Goal: Information Seeking & Learning: Learn about a topic

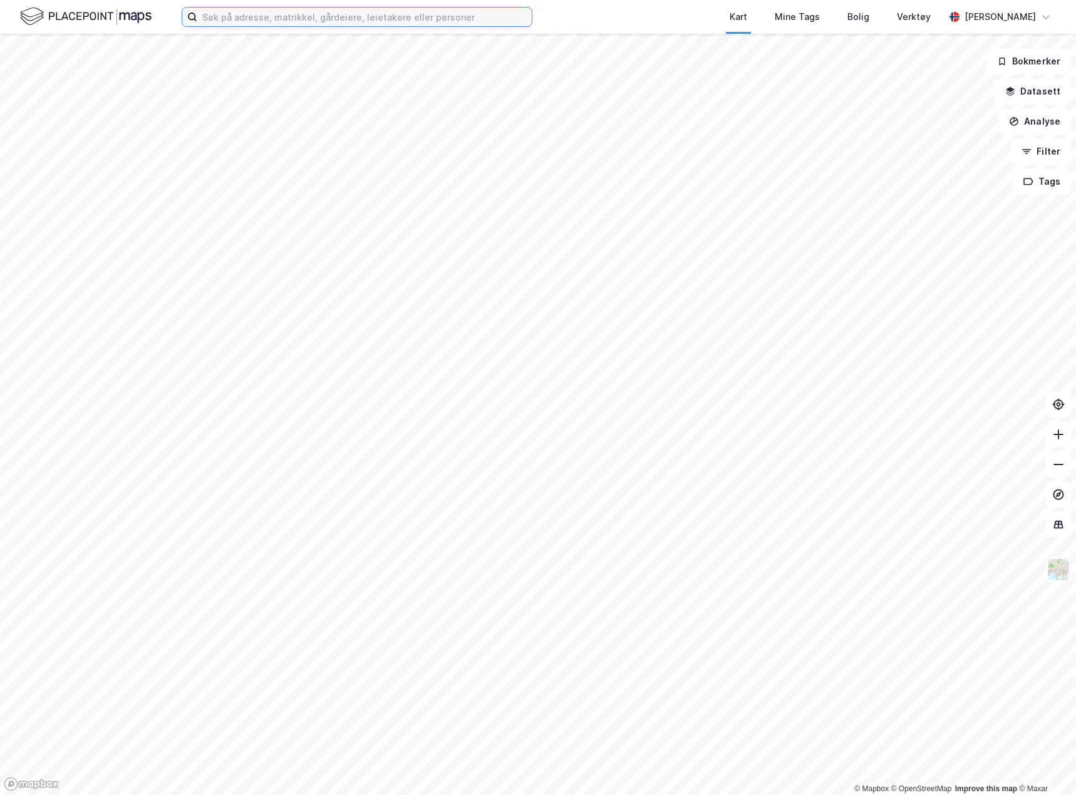
click at [248, 18] on input at bounding box center [364, 17] width 334 height 19
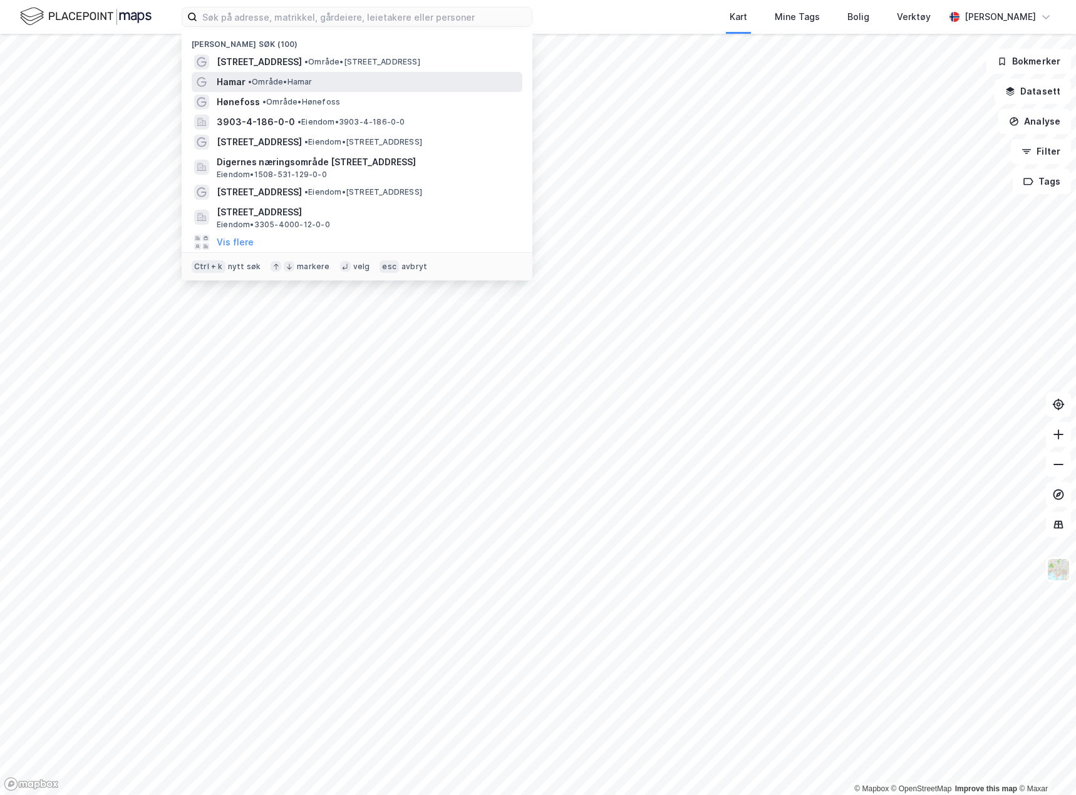
click at [248, 85] on span "•" at bounding box center [250, 81] width 4 height 9
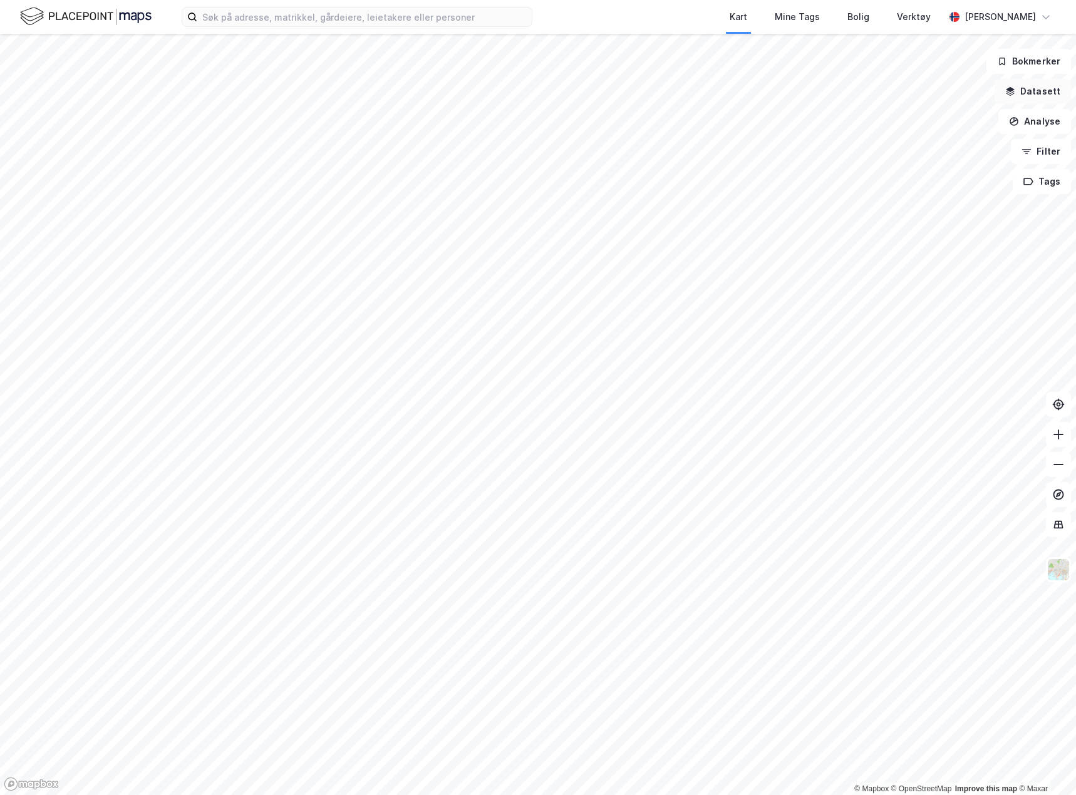
click at [1039, 91] on button "Datasett" at bounding box center [1032, 91] width 76 height 25
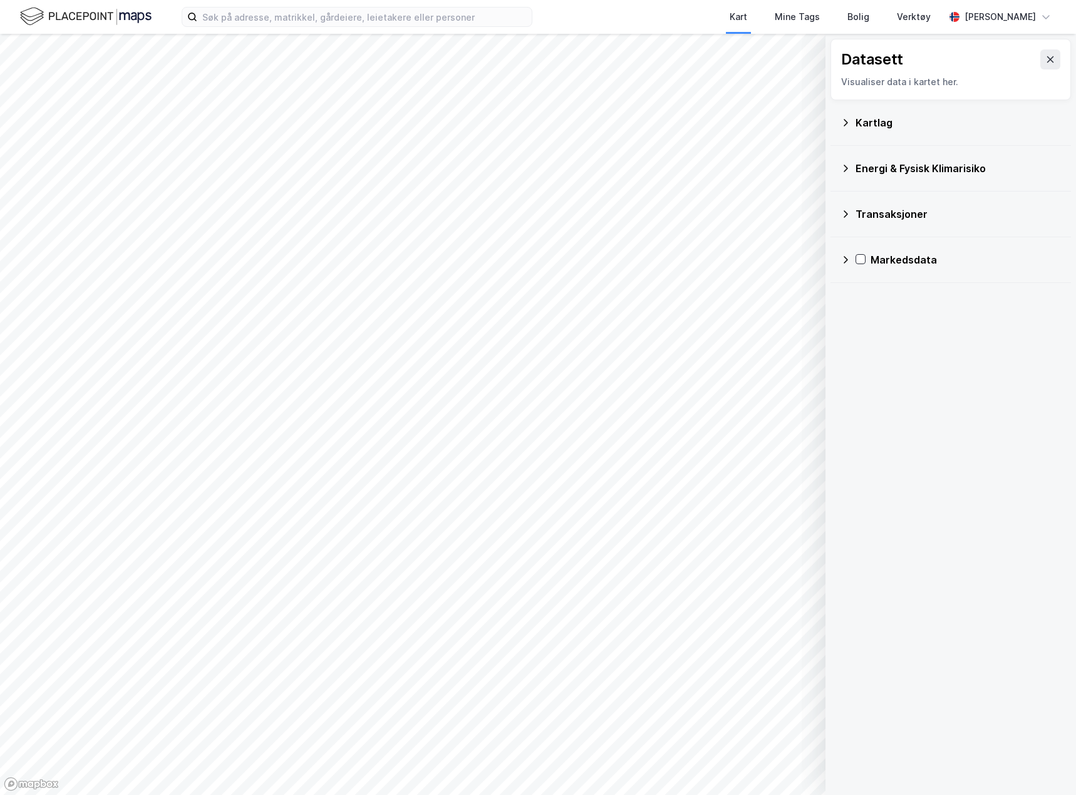
click at [842, 126] on icon at bounding box center [845, 123] width 10 height 10
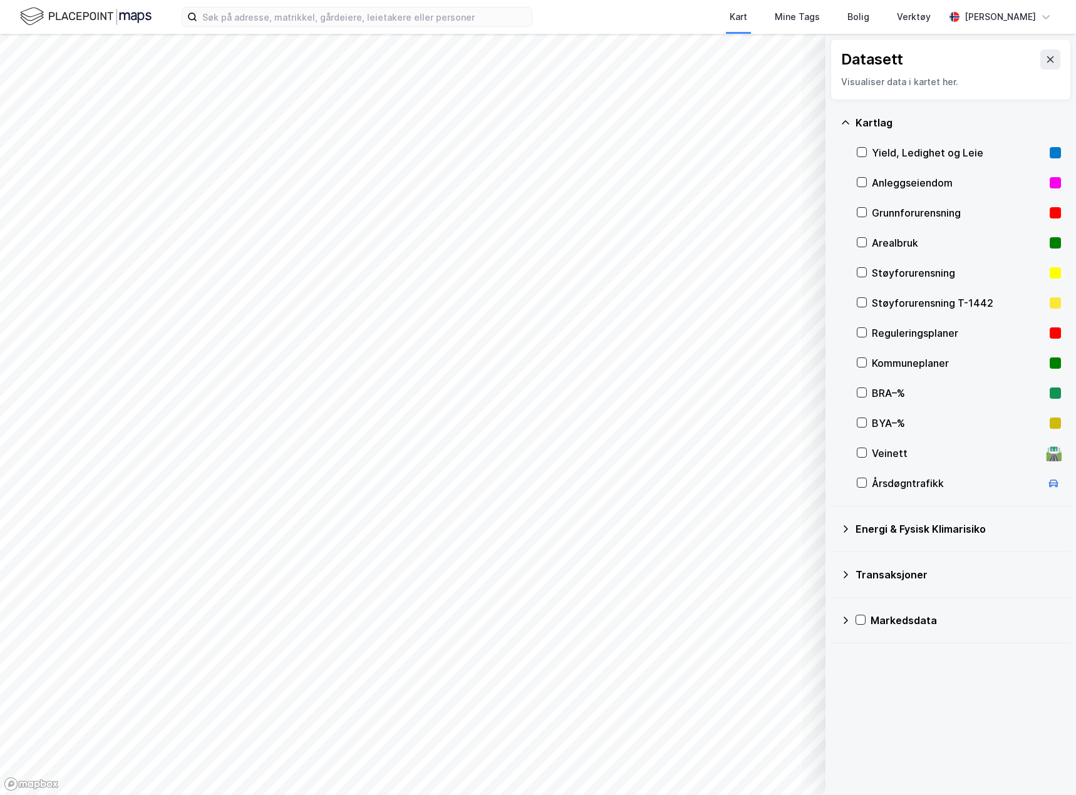
click at [858, 325] on div "Reguleringsplaner" at bounding box center [959, 333] width 204 height 30
click at [1045, 58] on icon at bounding box center [1050, 59] width 10 height 10
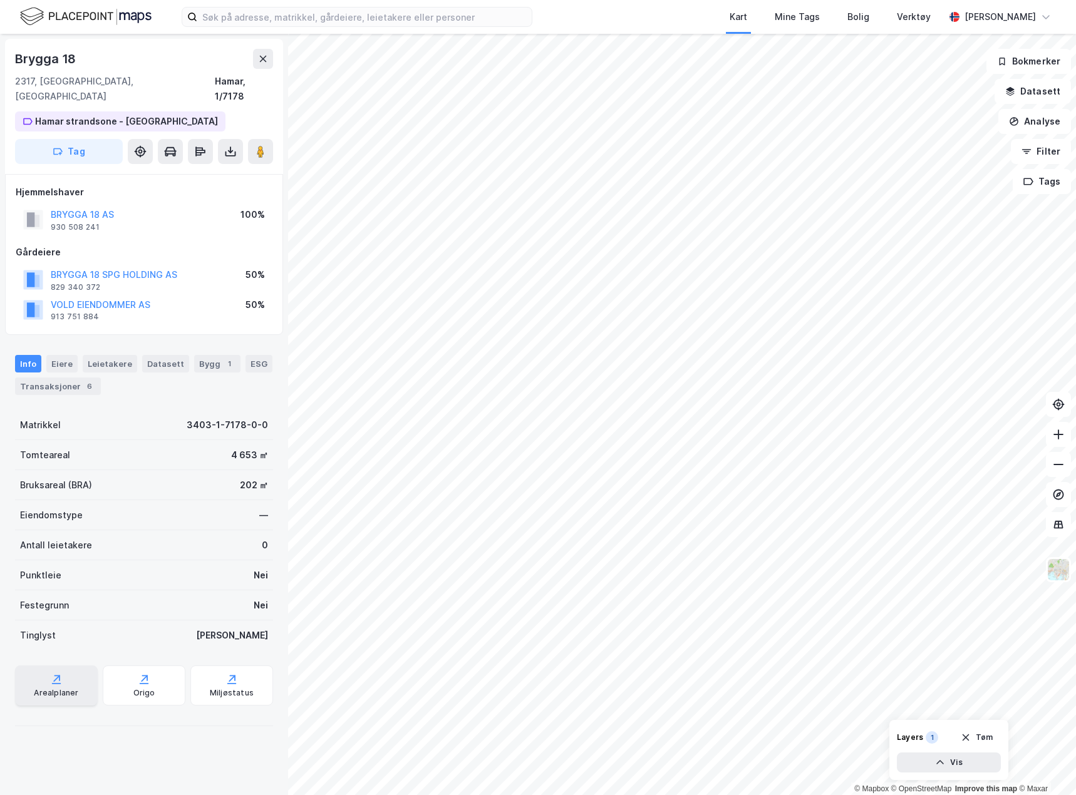
click at [68, 688] on div "Arealplaner" at bounding box center [56, 693] width 44 height 10
click at [1036, 118] on button "Analyse" at bounding box center [1034, 121] width 73 height 25
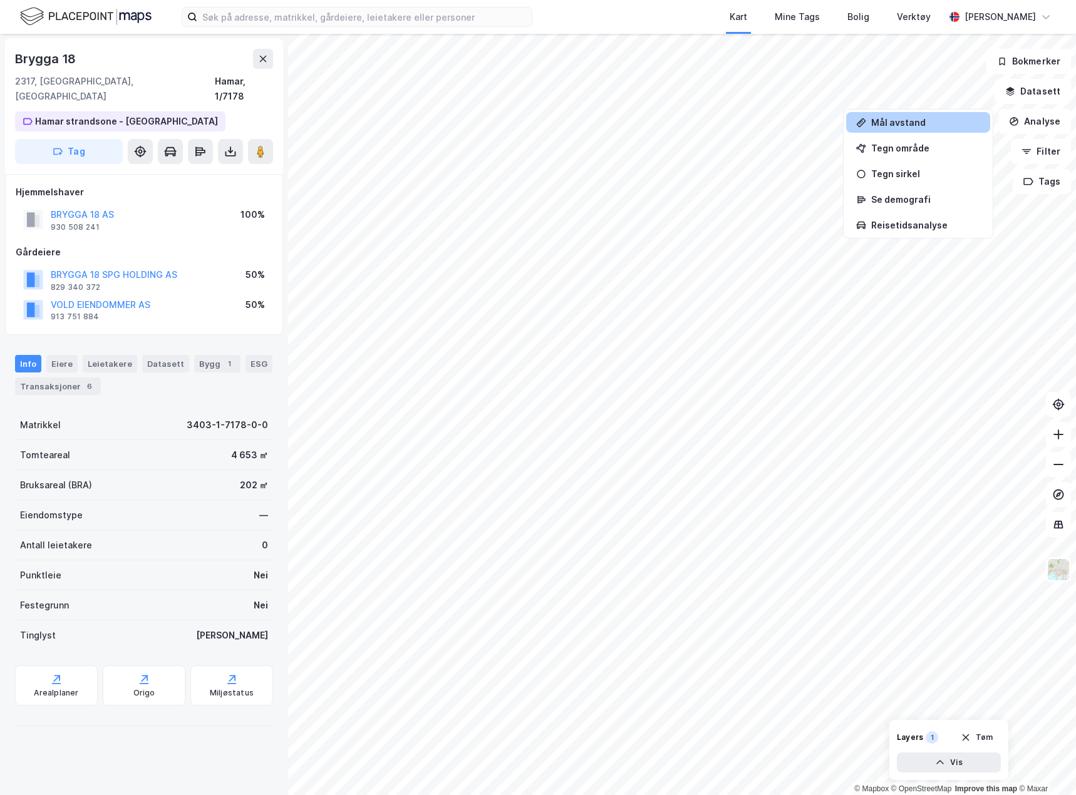
click at [868, 119] on div "Mål avstand" at bounding box center [918, 122] width 144 height 21
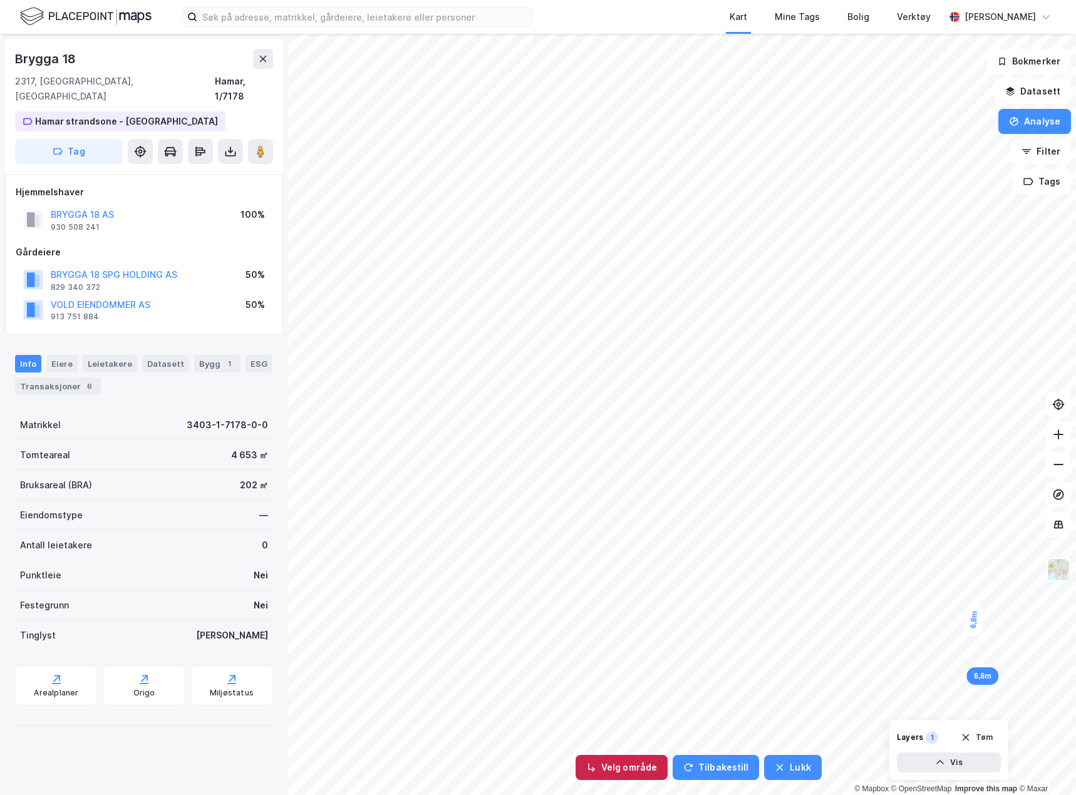
click at [632, 777] on button "Velg område" at bounding box center [621, 767] width 92 height 25
click at [631, 771] on button "Endre område" at bounding box center [624, 767] width 98 height 25
click at [630, 770] on button "Velg område" at bounding box center [621, 767] width 92 height 25
click at [652, 774] on button "Endre område" at bounding box center [624, 767] width 98 height 25
click at [615, 771] on button "Velg område" at bounding box center [621, 767] width 92 height 25
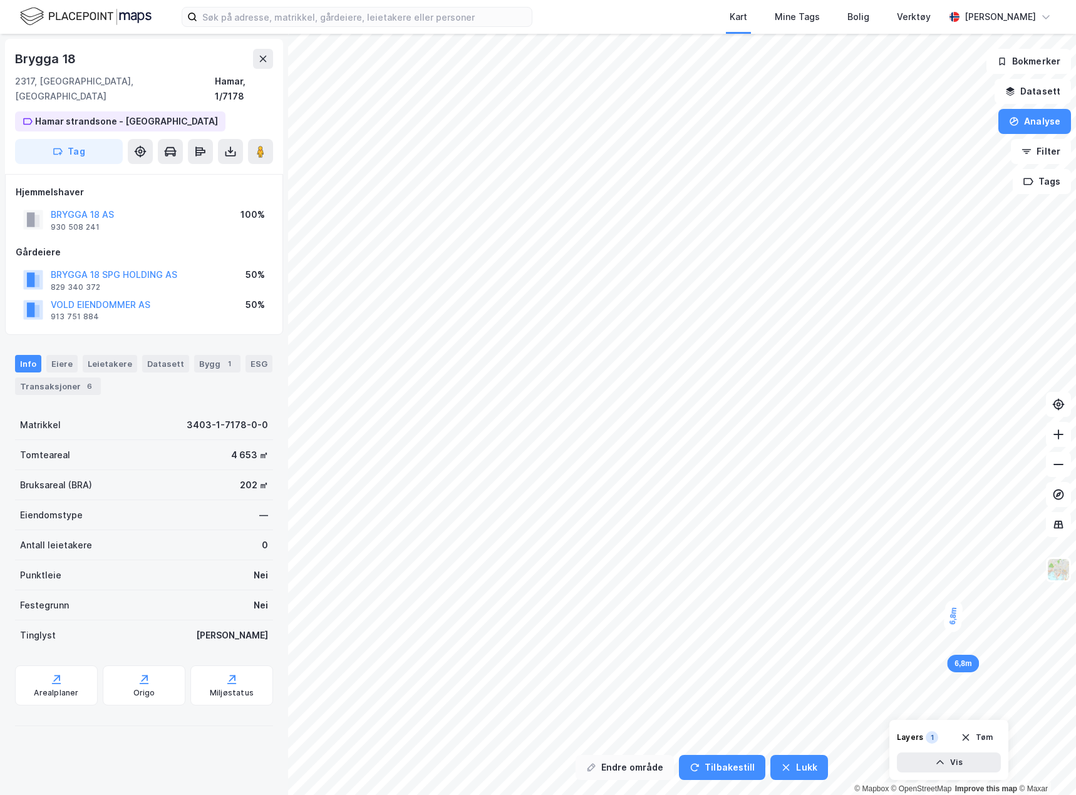
click at [647, 772] on button "Endre område" at bounding box center [624, 767] width 98 height 25
click at [937, 760] on icon "button" at bounding box center [940, 763] width 10 height 10
click at [932, 764] on button "Lukk" at bounding box center [914, 763] width 173 height 20
click at [1022, 126] on button "Analyse" at bounding box center [1034, 121] width 73 height 25
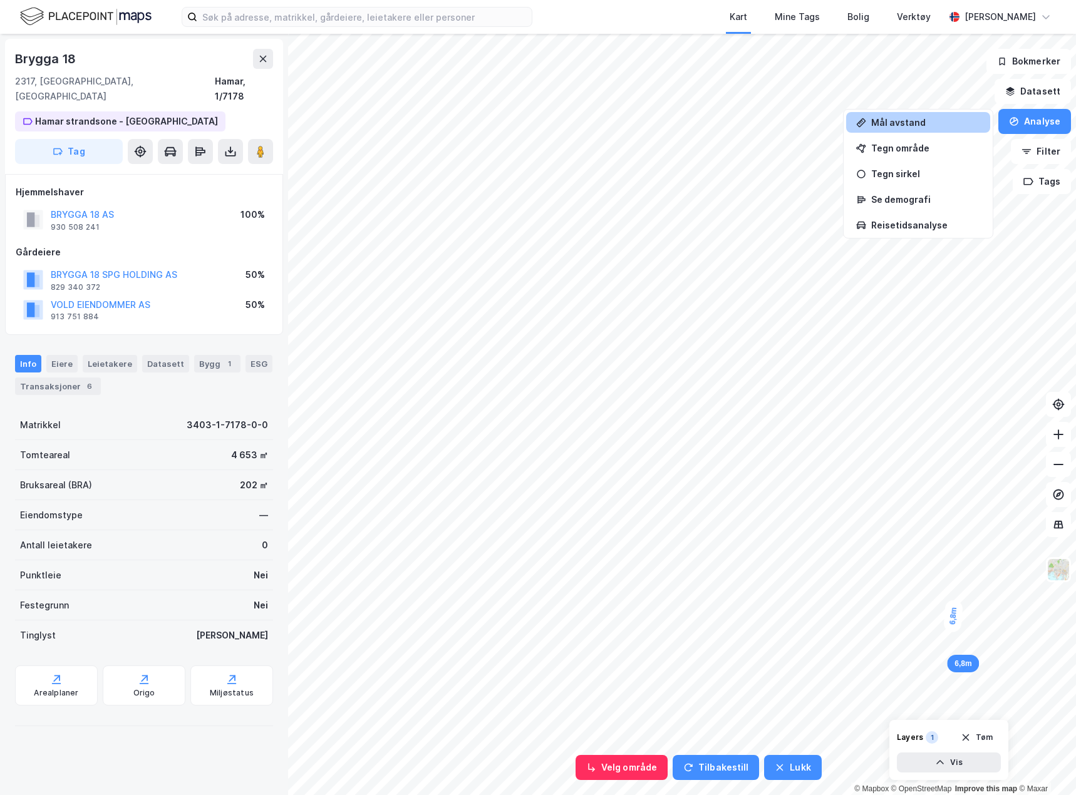
click at [927, 131] on div "Mål avstand" at bounding box center [918, 122] width 144 height 21
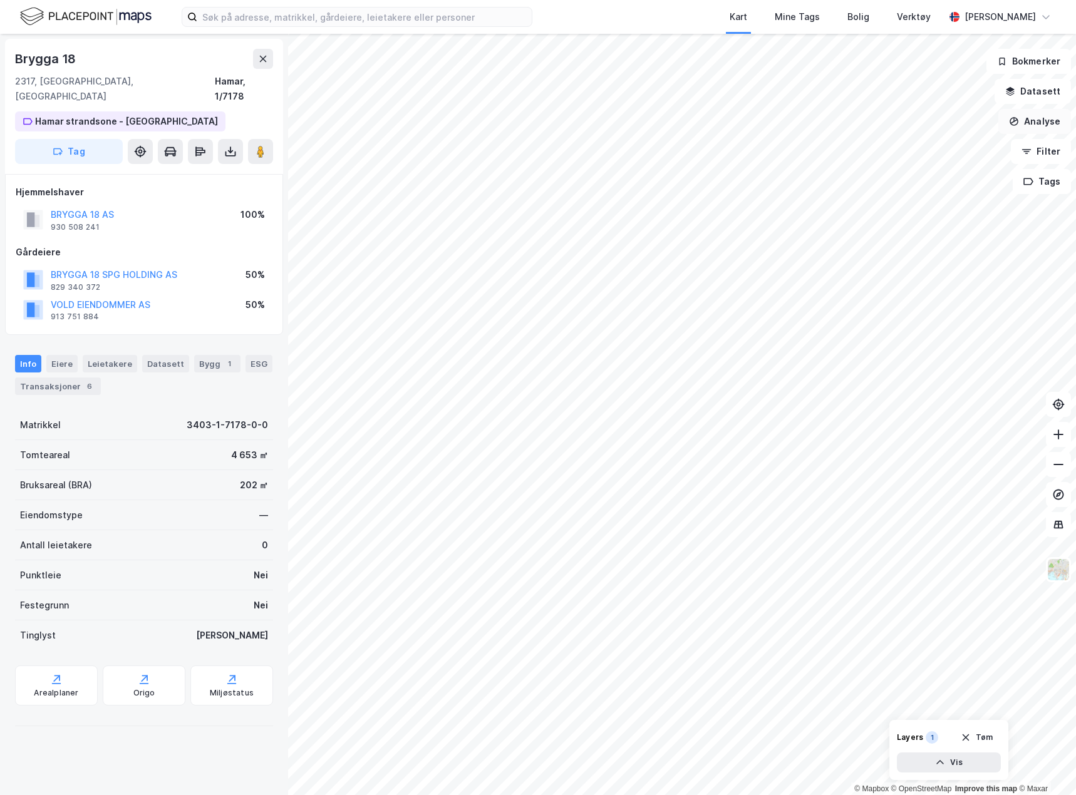
click at [1039, 117] on button "Analyse" at bounding box center [1034, 121] width 73 height 25
click at [939, 125] on div "Mål avstand" at bounding box center [925, 122] width 109 height 11
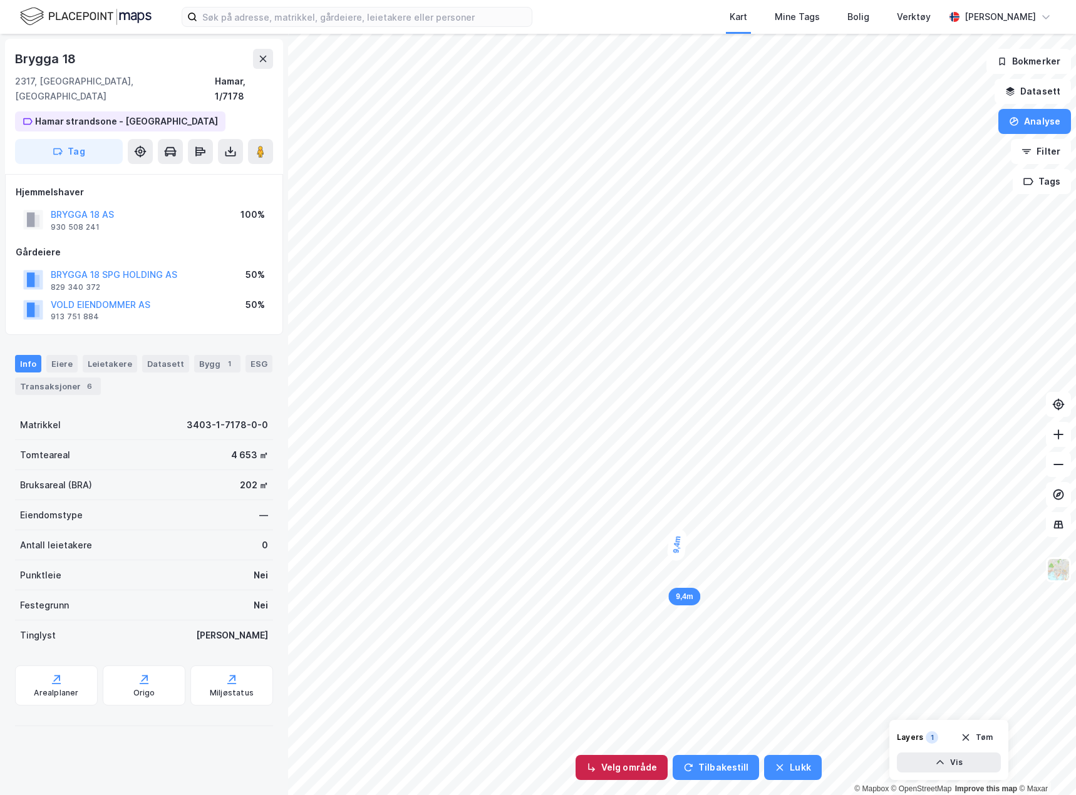
click at [629, 767] on button "Velg område" at bounding box center [621, 767] width 92 height 25
click at [1032, 118] on button "Analyse" at bounding box center [1034, 121] width 73 height 25
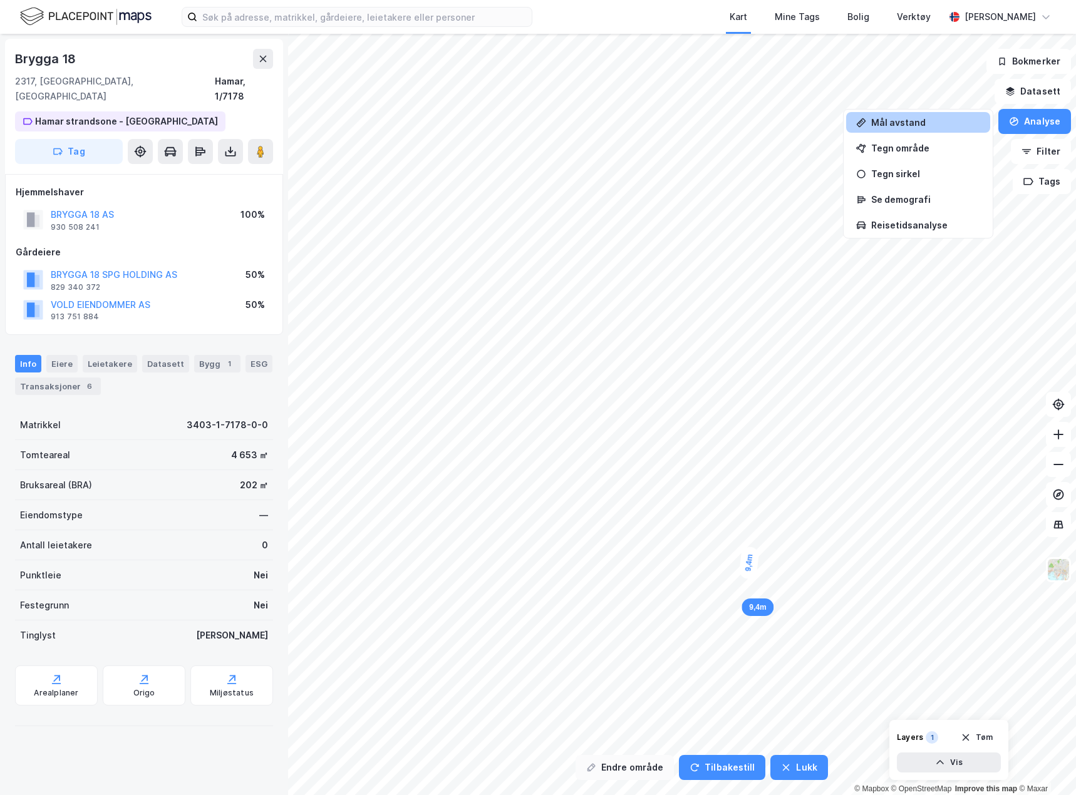
click at [644, 771] on button "Endre område" at bounding box center [624, 767] width 98 height 25
click at [897, 147] on div "Tegn område" at bounding box center [925, 148] width 109 height 11
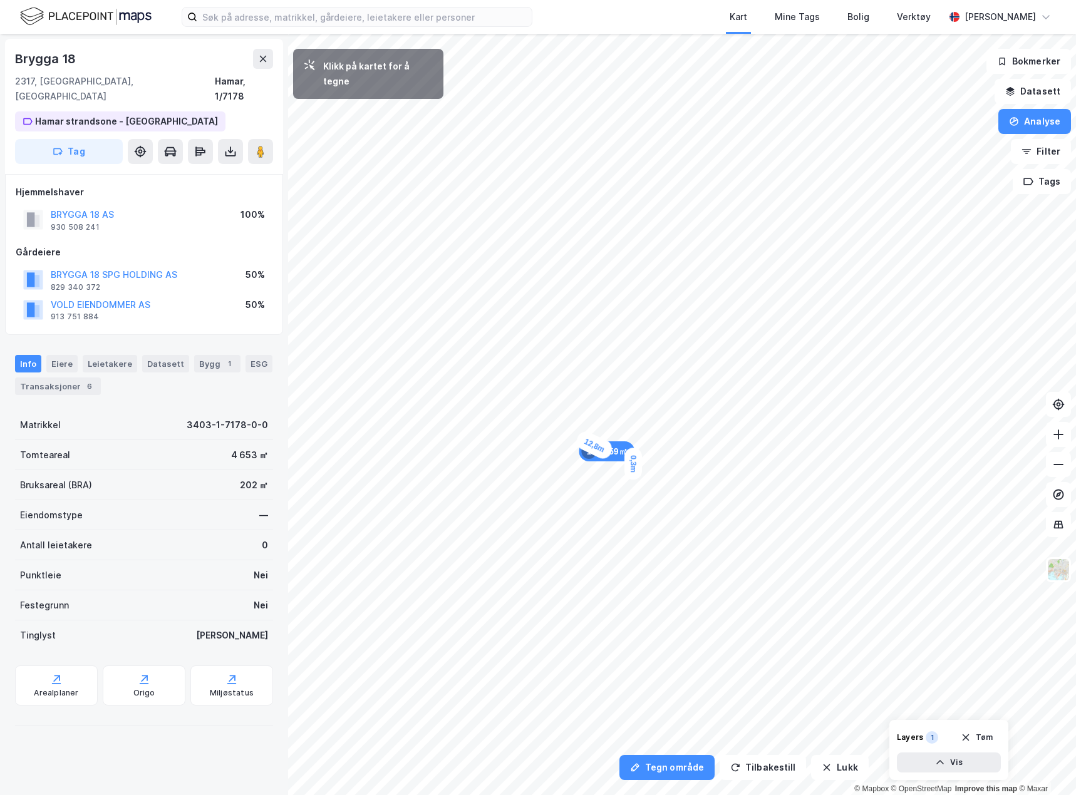
click at [633, 466] on div "0,3m" at bounding box center [633, 464] width 18 height 32
click at [1034, 124] on button "Analyse" at bounding box center [1034, 121] width 73 height 25
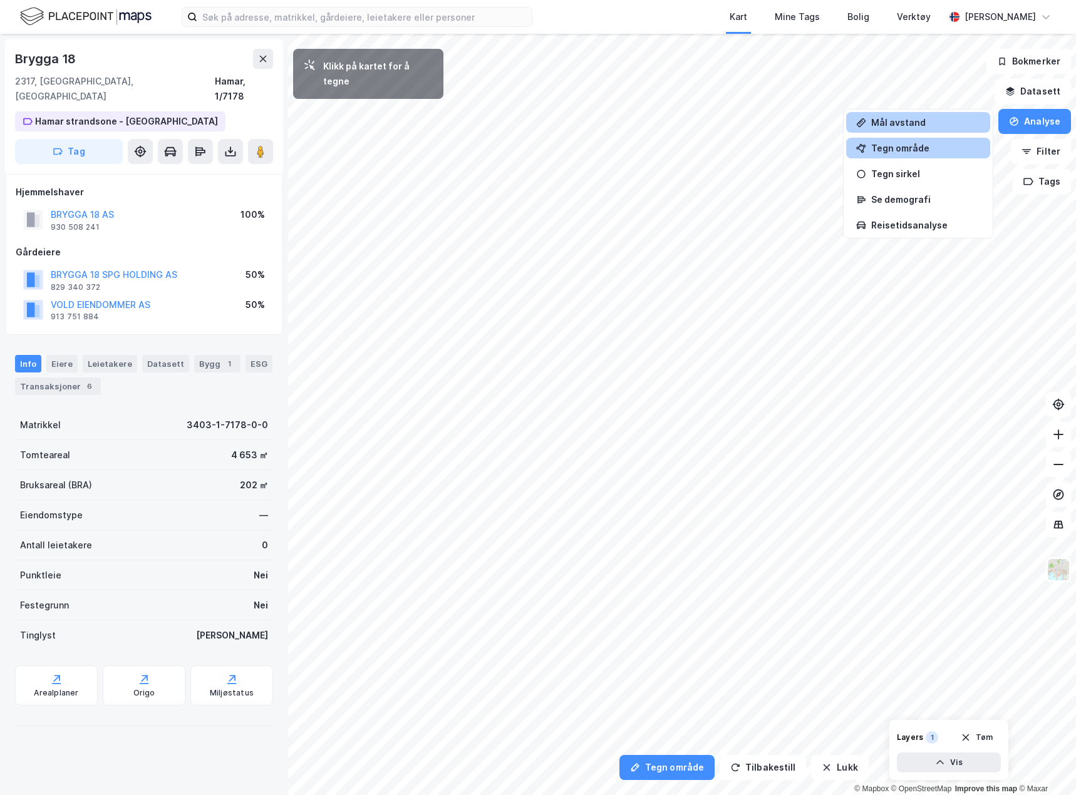
click at [909, 125] on div "Mål avstand" at bounding box center [925, 122] width 109 height 11
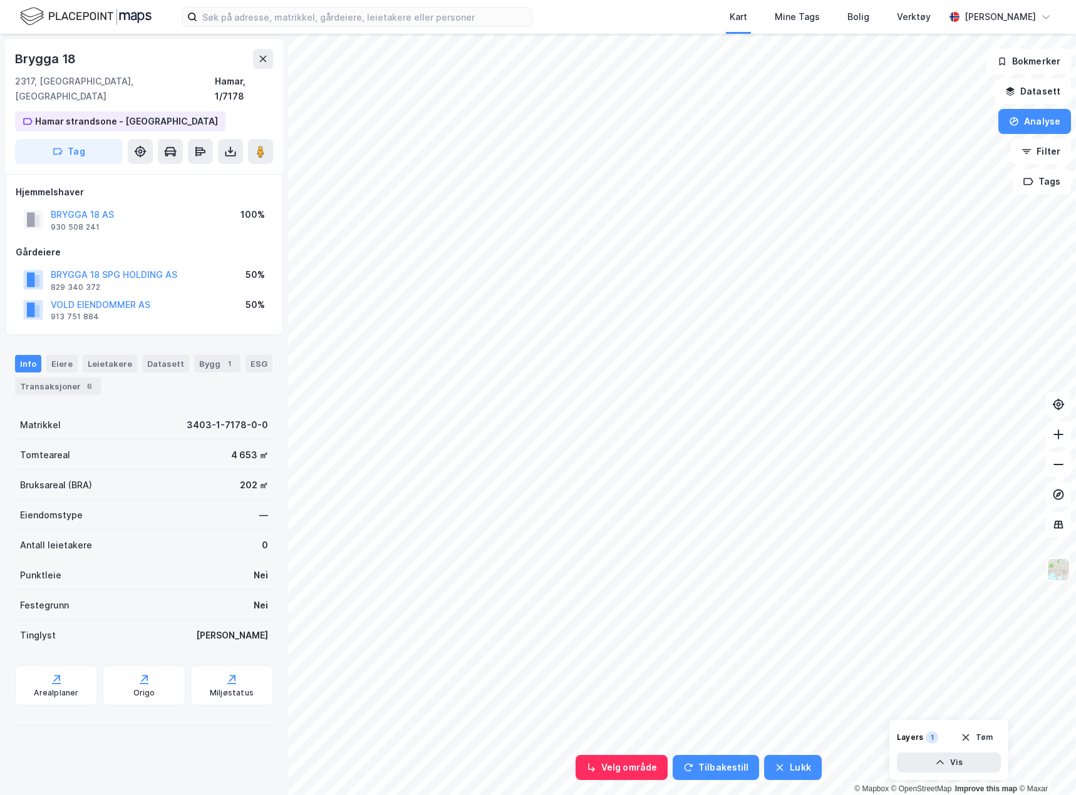
click at [173, 325] on div "Velg område Tilbakestill Lukk 12,8m 12,8m © Mapbox © OpenStreetMap Improve this…" at bounding box center [538, 414] width 1076 height 761
click at [699, 777] on button "Tilbakestill" at bounding box center [715, 767] width 86 height 25
